Goal: Register for event/course

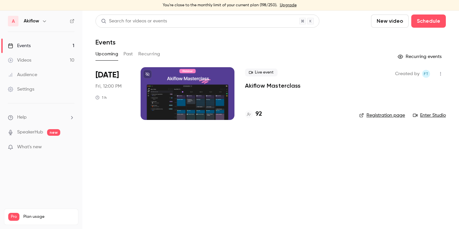
drag, startPoint x: 130, startPoint y: 50, endPoint x: 130, endPoint y: 54, distance: 3.9
click at [130, 51] on button "Past" at bounding box center [128, 54] width 10 height 11
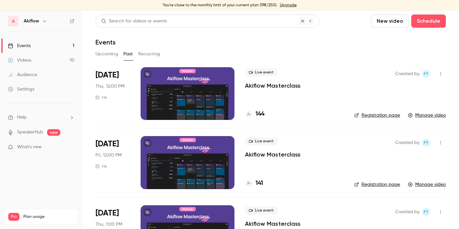
click at [198, 91] on div at bounding box center [187, 93] width 94 height 53
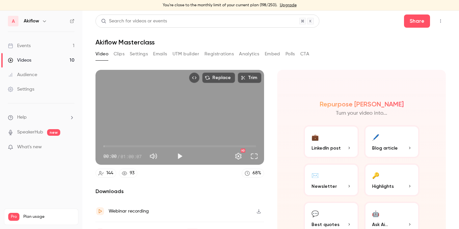
click at [188, 5] on div "You're close to the monthly limit of your current plan (198/250). Upgrade" at bounding box center [229, 5] width 459 height 11
drag, startPoint x: 188, startPoint y: 5, endPoint x: 224, endPoint y: 5, distance: 36.2
click at [223, 5] on div "You're close to the monthly limit of your current plan (198/250). Upgrade" at bounding box center [229, 5] width 459 height 11
click at [227, 5] on div "You're close to the monthly limit of your current plan (198/250). Upgrade" at bounding box center [229, 5] width 459 height 11
drag, startPoint x: 164, startPoint y: 4, endPoint x: 275, endPoint y: 6, distance: 111.5
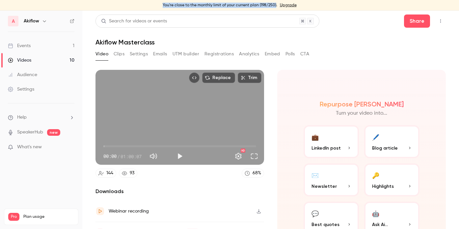
click at [275, 6] on div "You're close to the monthly limit of your current plan (198/250). Upgrade" at bounding box center [229, 5] width 459 height 11
click at [357, 31] on header "Search for videos or events Share Akiflow Masterclass" at bounding box center [270, 30] width 350 height 32
click at [179, 156] on button "Play" at bounding box center [179, 155] width 13 height 13
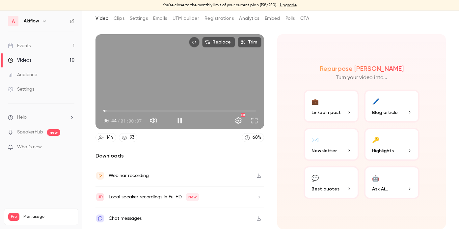
click at [104, 110] on span "00:44" at bounding box center [105, 111] width 2 height 2
click at [104, 110] on span "00:00" at bounding box center [103, 111] width 2 height 2
click at [182, 116] on button "Play" at bounding box center [179, 120] width 13 height 13
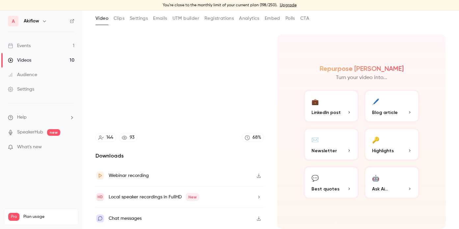
click at [121, 108] on span "00:49" at bounding box center [179, 110] width 153 height 11
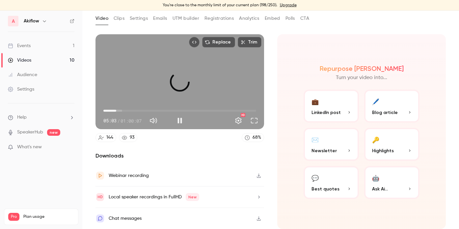
click at [116, 105] on span "05:03" at bounding box center [179, 110] width 153 height 11
click at [111, 105] on span "02:51" at bounding box center [179, 110] width 153 height 11
click at [110, 110] on span "02:51" at bounding box center [111, 111] width 2 height 2
click at [251, 115] on button "Full screen" at bounding box center [253, 120] width 13 height 13
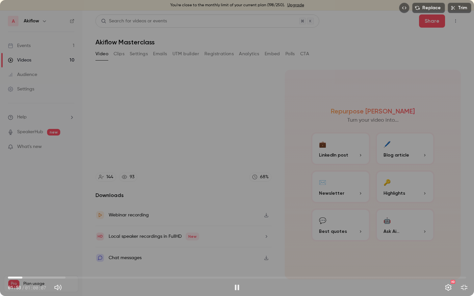
click at [17, 228] on span "01:53" at bounding box center [237, 277] width 458 height 11
click at [13, 228] on span "01:14" at bounding box center [237, 277] width 458 height 11
click at [11, 228] on span "00:50" at bounding box center [237, 277] width 458 height 11
click at [37, 228] on span "03:13" at bounding box center [237, 277] width 458 height 11
click at [33, 228] on span "03:19" at bounding box center [237, 277] width 458 height 11
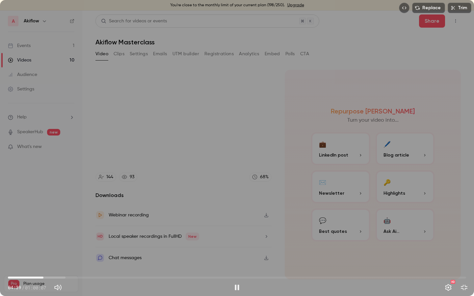
click at [428, 228] on span "04:39" at bounding box center [237, 277] width 458 height 11
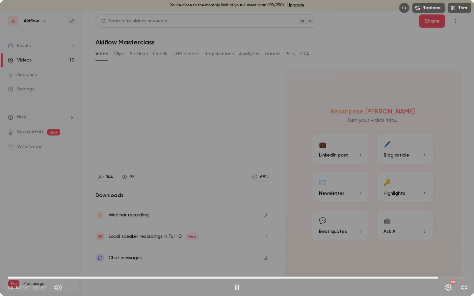
click at [438, 228] on span "56:27" at bounding box center [237, 277] width 458 height 11
click at [423, 228] on span "54:27" at bounding box center [237, 277] width 458 height 11
click at [411, 228] on span "52:52" at bounding box center [237, 277] width 458 height 11
click at [398, 228] on span "51:13" at bounding box center [237, 277] width 458 height 11
click at [392, 228] on span "51:13" at bounding box center [237, 277] width 458 height 11
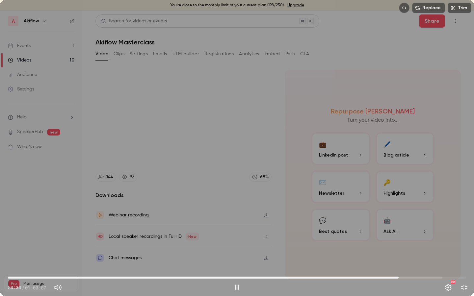
click at [398, 228] on span "51:16" at bounding box center [237, 277] width 458 height 11
click at [403, 228] on span "51:16" at bounding box center [237, 277] width 458 height 11
click at [407, 228] on span "52:20" at bounding box center [237, 277] width 458 height 11
click at [413, 228] on span "52:28" at bounding box center [237, 277] width 458 height 11
click at [413, 228] on span "53:11" at bounding box center [413, 278] width 2 height 2
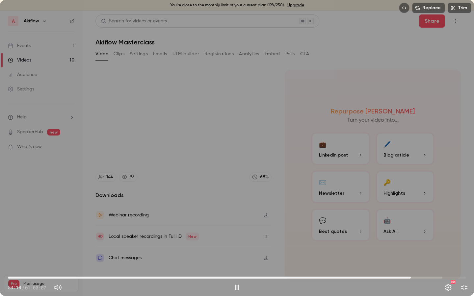
click at [411, 228] on span "52:52" at bounding box center [411, 278] width 2 height 2
click at [410, 228] on span "52:53" at bounding box center [411, 278] width 2 height 2
click at [182, 181] on div "Replace Trim 57:17 57:17 / 01:00:07 HD" at bounding box center [237, 148] width 474 height 296
type input "******"
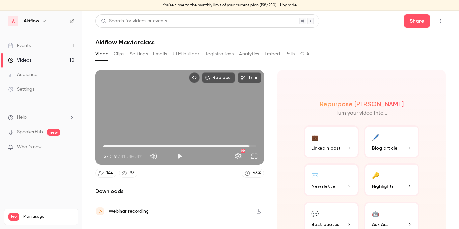
click at [441, 22] on icon "Top Bar Actions" at bounding box center [440, 21] width 5 height 5
click at [354, 59] on div at bounding box center [229, 114] width 459 height 229
click at [47, 48] on link "Events 1" at bounding box center [41, 45] width 82 height 14
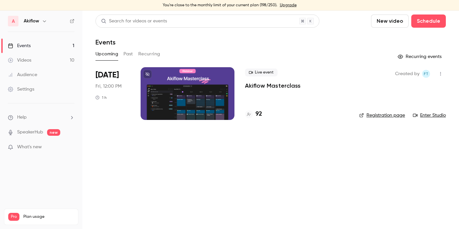
click at [350, 90] on li "[DATE] Fri, 12:00 PM 1 h Live event Akiflow Masterclass 92 Created by FT Regist…" at bounding box center [270, 97] width 350 height 61
click at [428, 116] on link "Enter Studio" at bounding box center [429, 115] width 33 height 7
